Goal: Transaction & Acquisition: Purchase product/service

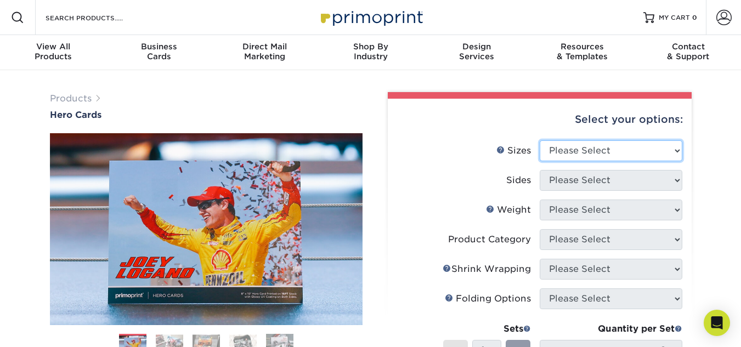
click at [672, 151] on select "Please Select 1.5" x 7" 4" x 6" 5" x 7" 6" x 8" 6" x 8.5" 6" x 9" 7" x 8.5" 7.5…" at bounding box center [611, 151] width 143 height 21
select select "4.00x6.00"
click at [540, 141] on select "Please Select 1.5" x 7" 4" x 6" 5" x 7" 6" x 8" 6" x 8.5" 6" x 9" 7" x 8.5" 7.5…" at bounding box center [611, 151] width 143 height 21
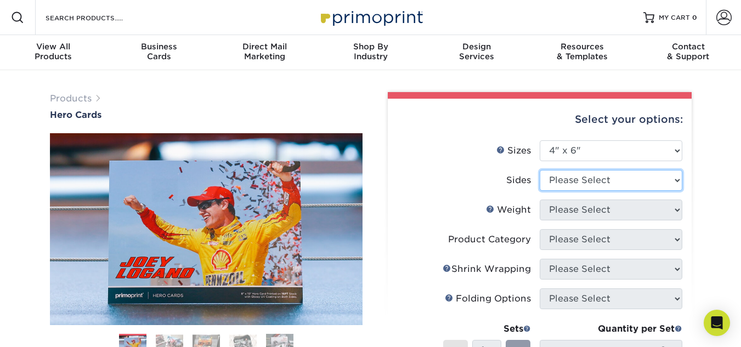
click at [661, 182] on select "Please Select Print Both Sides Print Front Only" at bounding box center [611, 180] width 143 height 21
select select "13abbda7-1d64-4f25-8bb2-c179b224825d"
click at [540, 170] on select "Please Select Print Both Sides Print Front Only" at bounding box center [611, 180] width 143 height 21
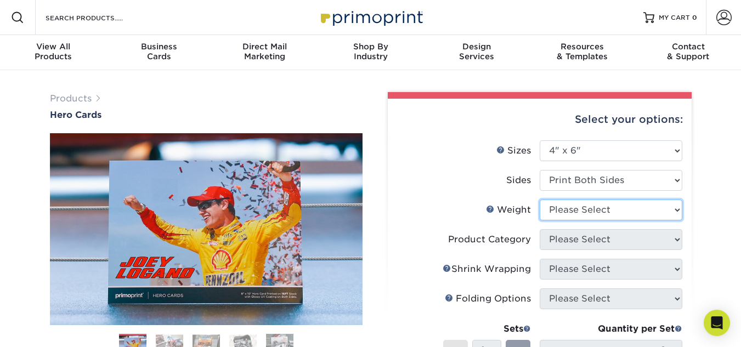
click at [592, 212] on select "Please Select 14PT 100LB 16PT" at bounding box center [611, 210] width 143 height 21
select select "14PT"
click at [540, 200] on select "Please Select 14PT 100LB 16PT" at bounding box center [611, 210] width 143 height 21
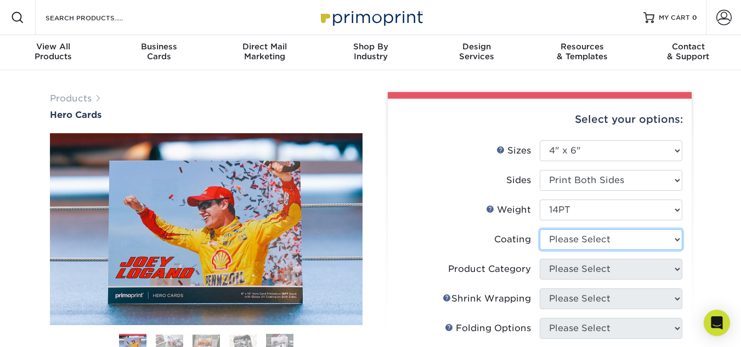
click at [570, 241] on select at bounding box center [611, 239] width 143 height 21
select select "121bb7b5-3b4d-429f-bd8d-bbf80e953313"
click at [540, 229] on select at bounding box center [611, 239] width 143 height 21
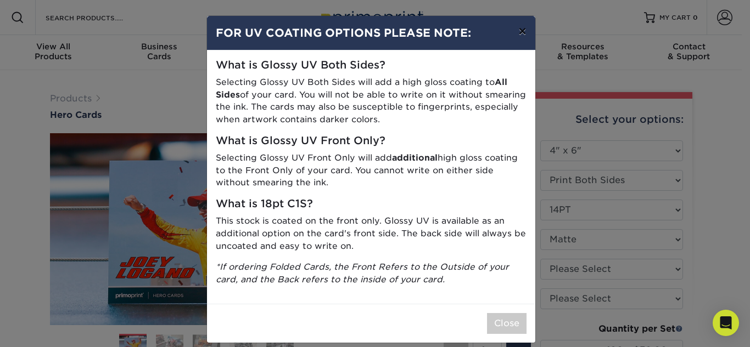
click at [516, 30] on button "×" at bounding box center [521, 31] width 25 height 31
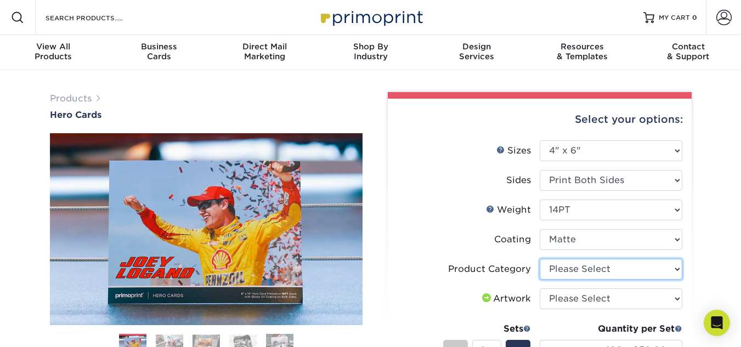
click at [676, 265] on select "Please Select Postcards" at bounding box center [611, 269] width 143 height 21
select select "9b7272e0-d6c8-4c3c-8e97-d3a1bcdab858"
click at [540, 259] on select "Please Select Postcards" at bounding box center [611, 269] width 143 height 21
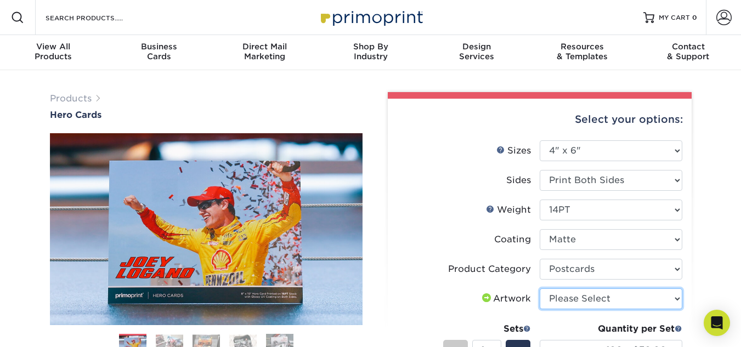
click at [649, 299] on select "Please Select I will upload files I need a design - $150" at bounding box center [611, 299] width 143 height 21
select select "upload"
click at [540, 289] on select "Please Select I will upload files I need a design - $150" at bounding box center [611, 299] width 143 height 21
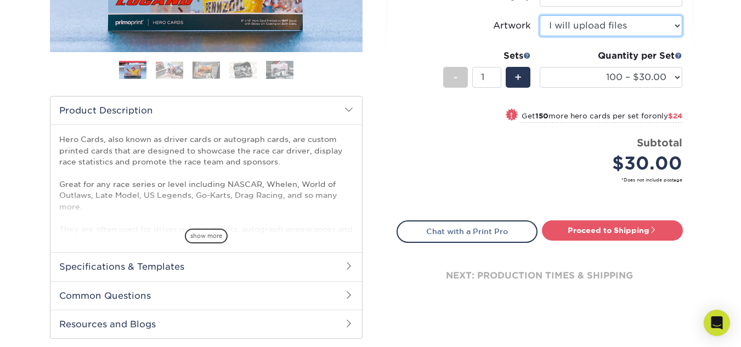
scroll to position [274, 0]
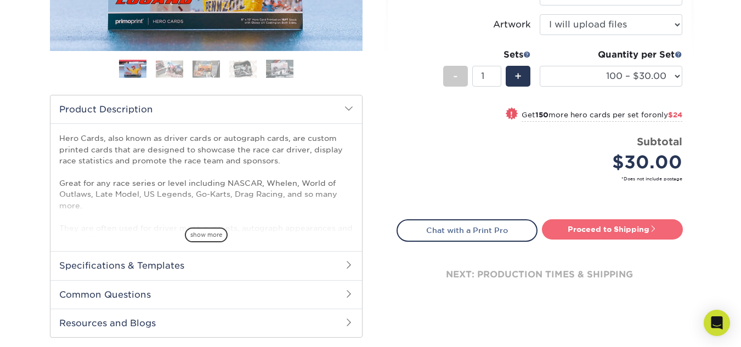
click at [608, 226] on link "Proceed to Shipping" at bounding box center [612, 230] width 141 height 20
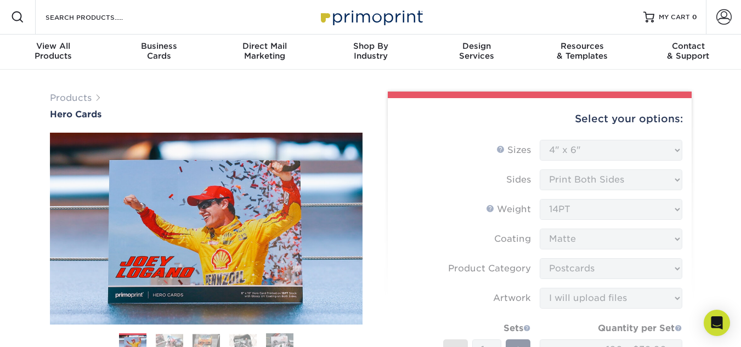
scroll to position [0, 0]
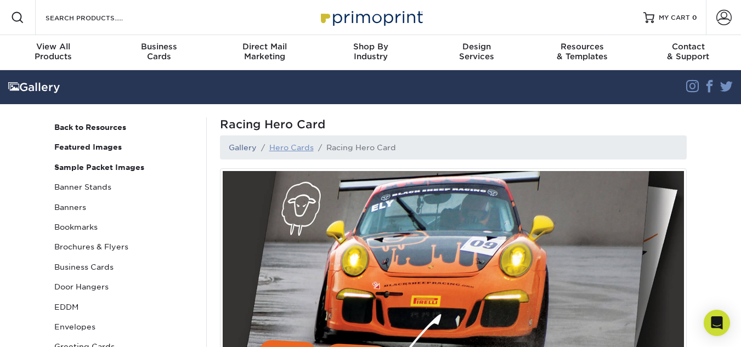
click at [287, 149] on link "Hero Cards" at bounding box center [291, 147] width 44 height 9
